Goal: Obtain resource: Obtain resource

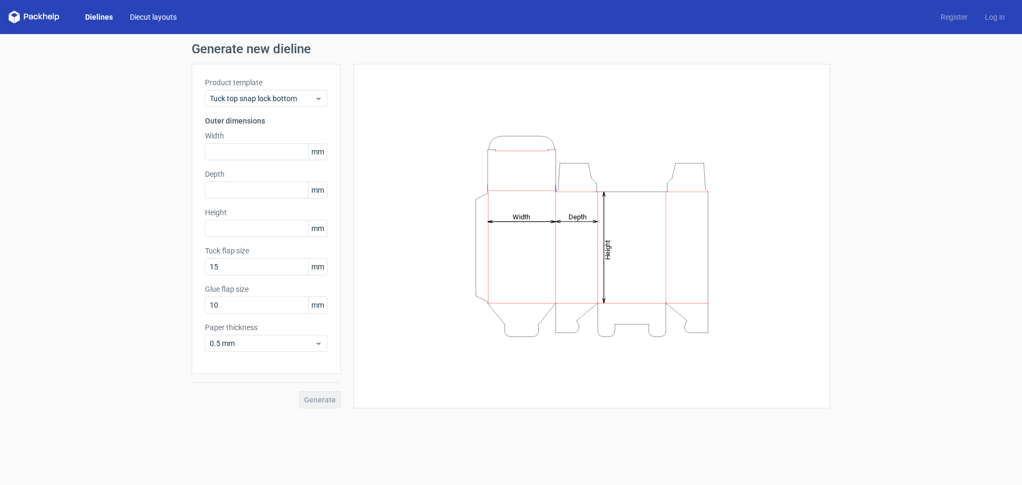
click at [159, 15] on link "Diecut layouts" at bounding box center [153, 17] width 64 height 11
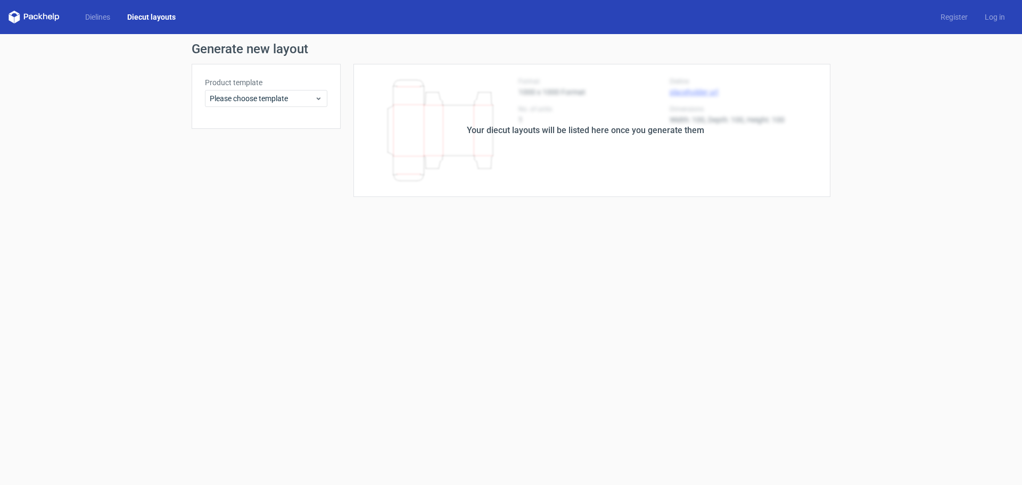
click at [120, 18] on link "Diecut layouts" at bounding box center [151, 17] width 65 height 11
click at [99, 15] on link "Dielines" at bounding box center [98, 17] width 42 height 11
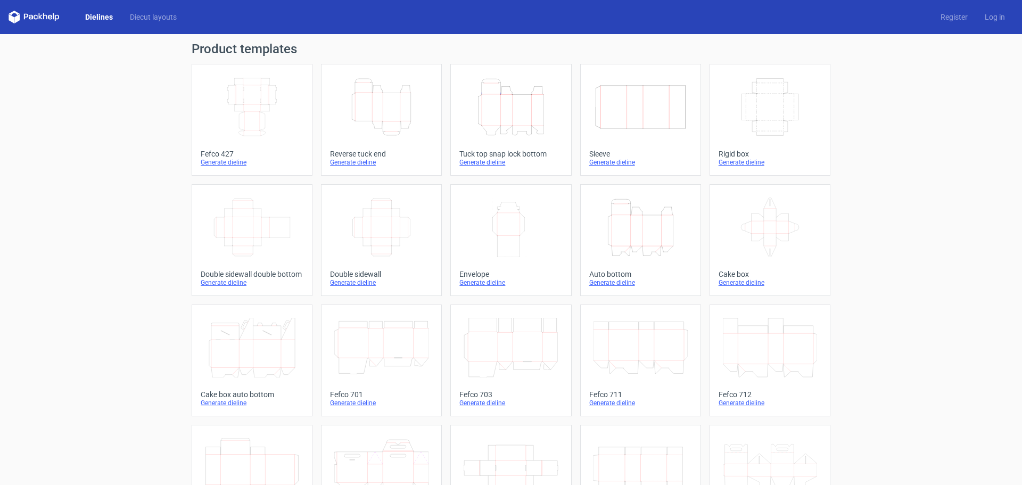
click at [531, 128] on icon "Height Depth Width" at bounding box center [511, 107] width 94 height 60
